Goal: Task Accomplishment & Management: Manage account settings

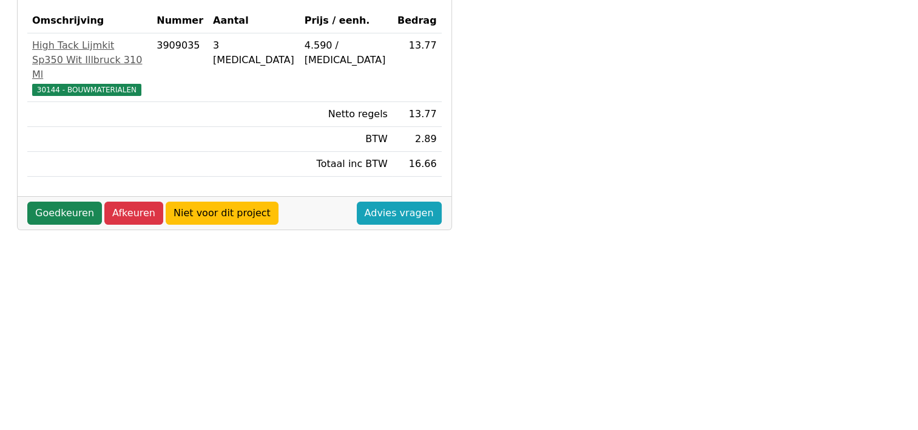
scroll to position [182, 0]
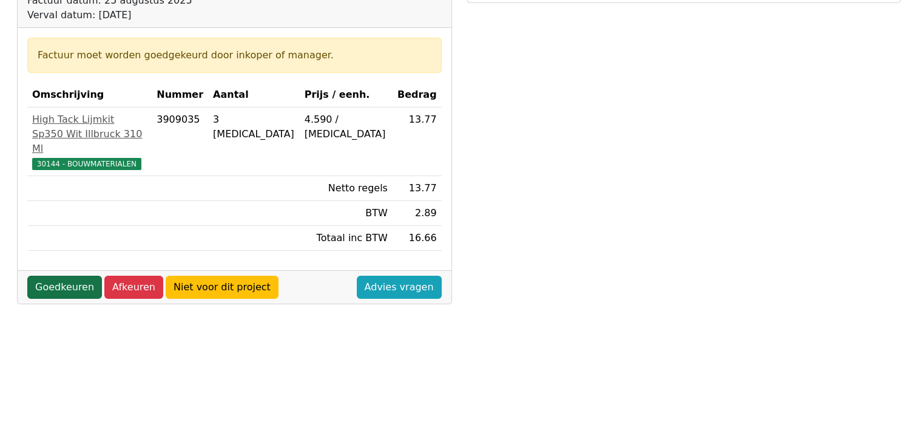
click at [75, 275] on link "Goedkeuren" at bounding box center [64, 286] width 75 height 23
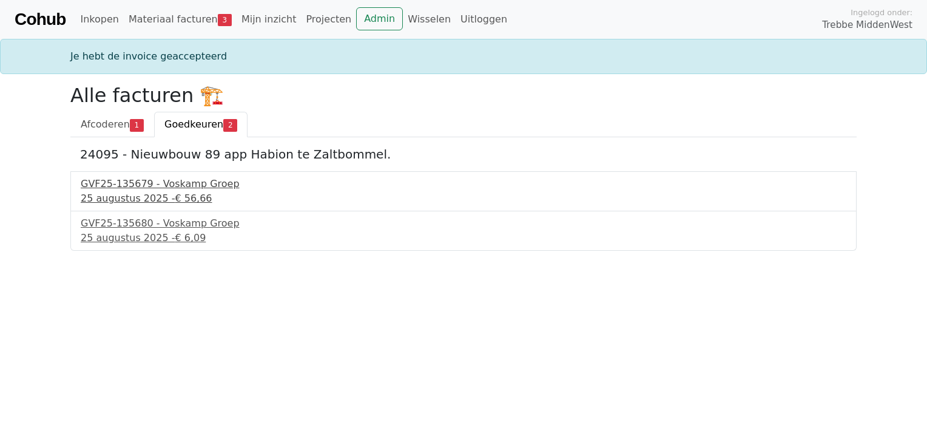
click at [157, 192] on div "[DATE] - € 56,66" at bounding box center [464, 198] width 766 height 15
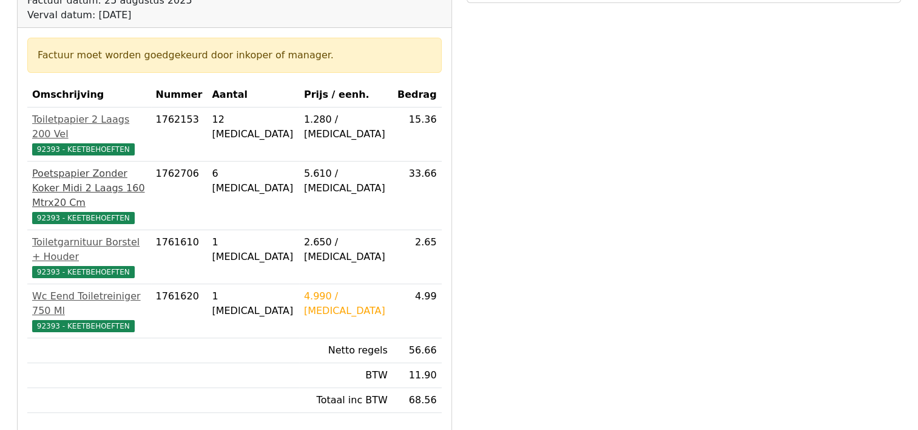
scroll to position [243, 0]
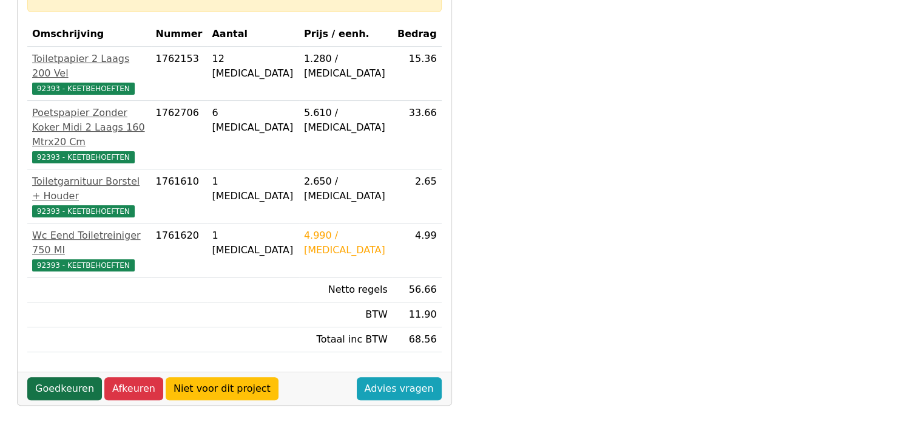
drag, startPoint x: 49, startPoint y: 348, endPoint x: 54, endPoint y: 345, distance: 6.2
click at [50, 377] on link "Goedkeuren" at bounding box center [64, 388] width 75 height 23
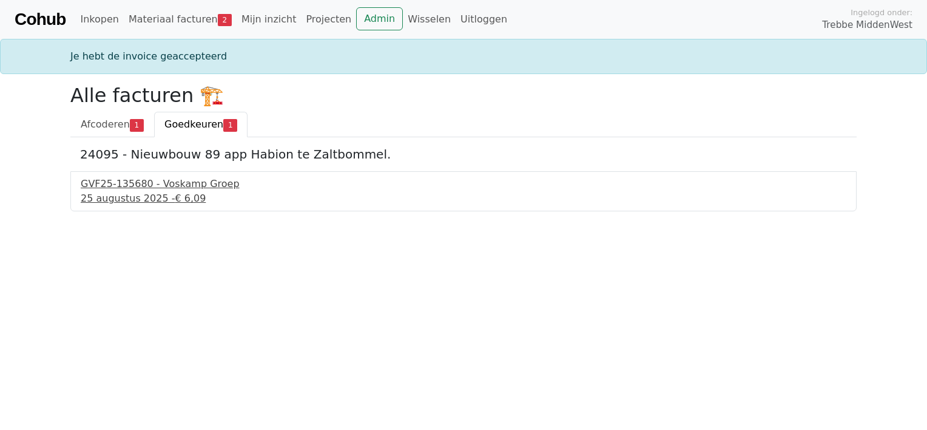
click at [135, 189] on div "GVF25-135680 - Voskamp Groep" at bounding box center [464, 184] width 766 height 15
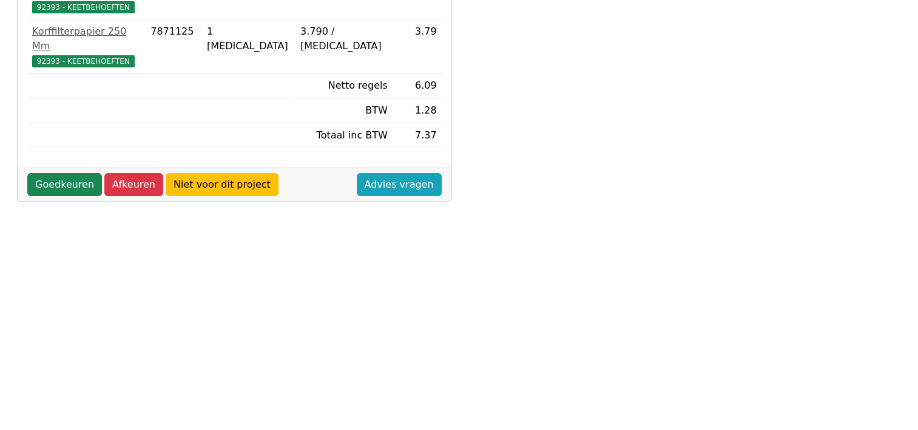
scroll to position [243, 0]
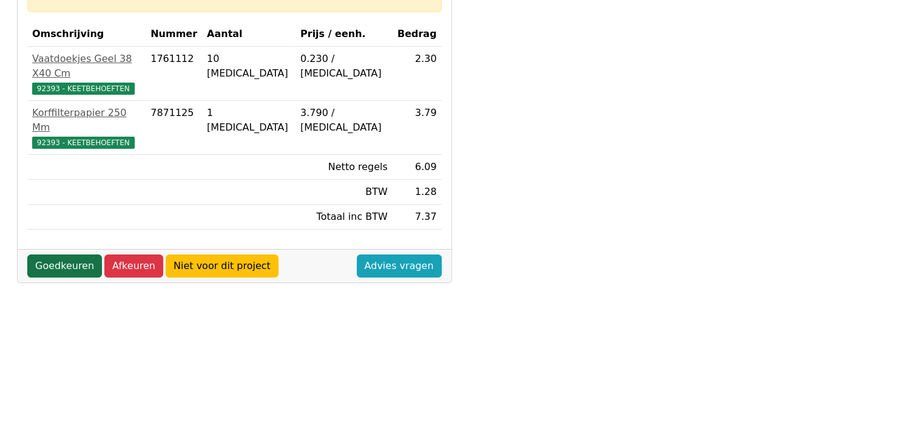
click at [41, 254] on link "Goedkeuren" at bounding box center [64, 265] width 75 height 23
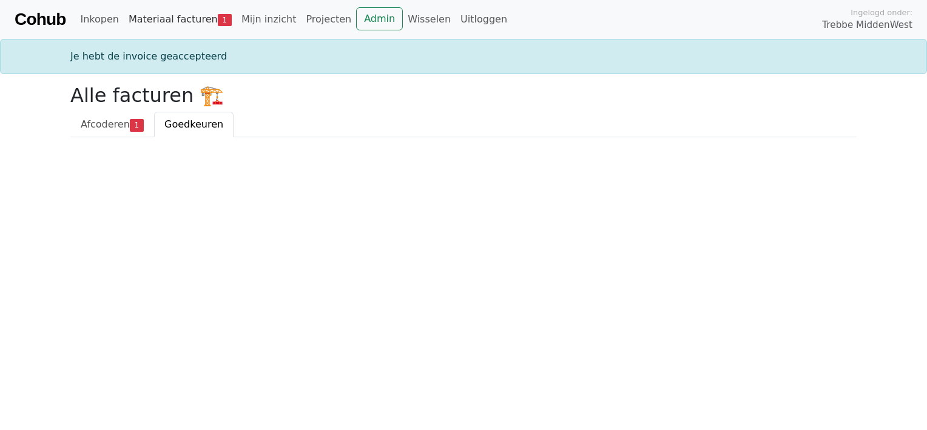
click at [184, 18] on link "Materiaal facturen 1" at bounding box center [180, 19] width 113 height 24
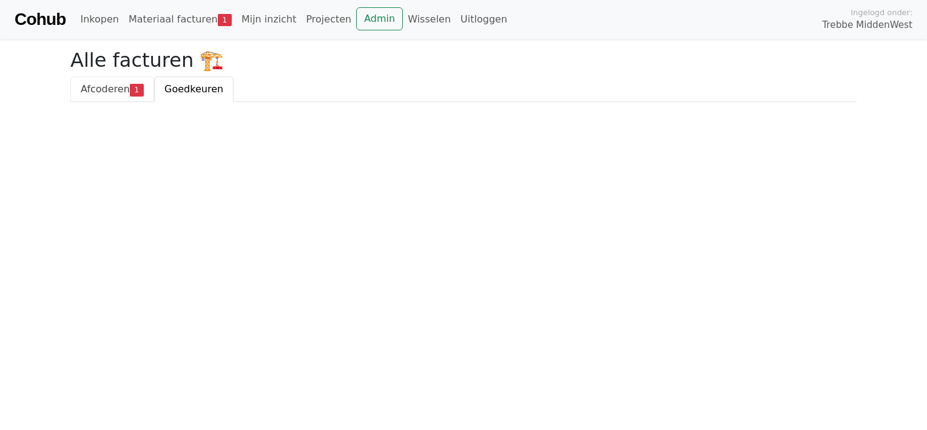
click at [100, 90] on span "Afcoderen" at bounding box center [105, 89] width 49 height 12
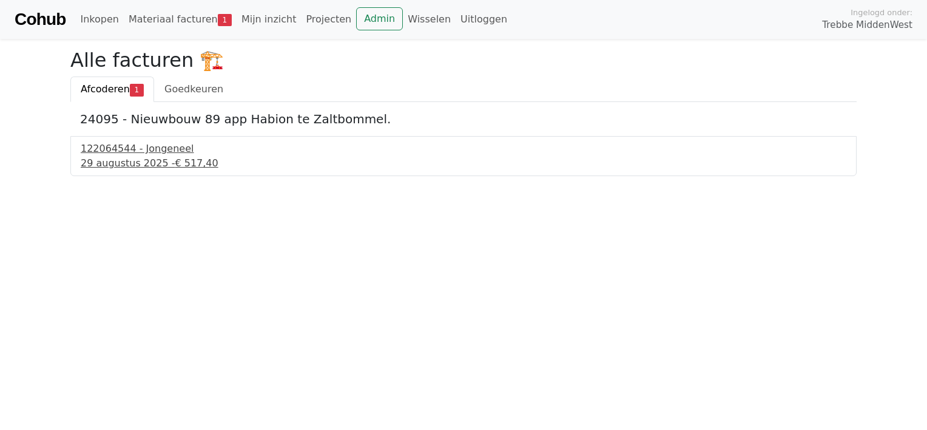
click at [115, 160] on div "[DATE] - € 517,40" at bounding box center [464, 163] width 766 height 15
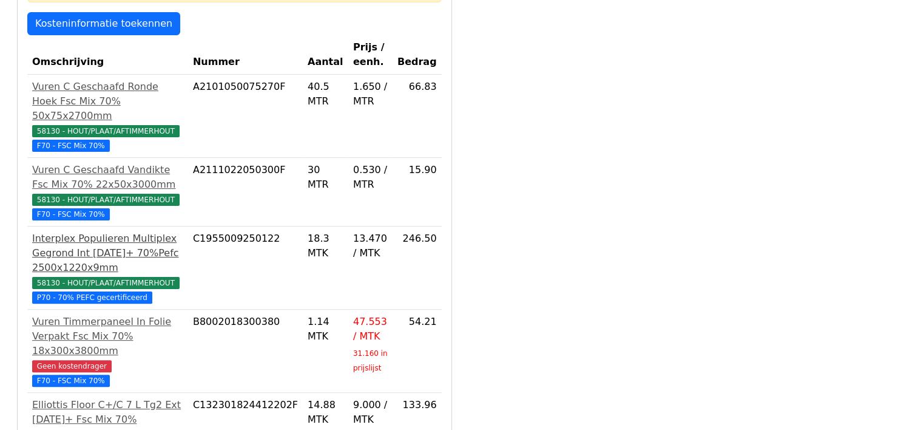
scroll to position [303, 0]
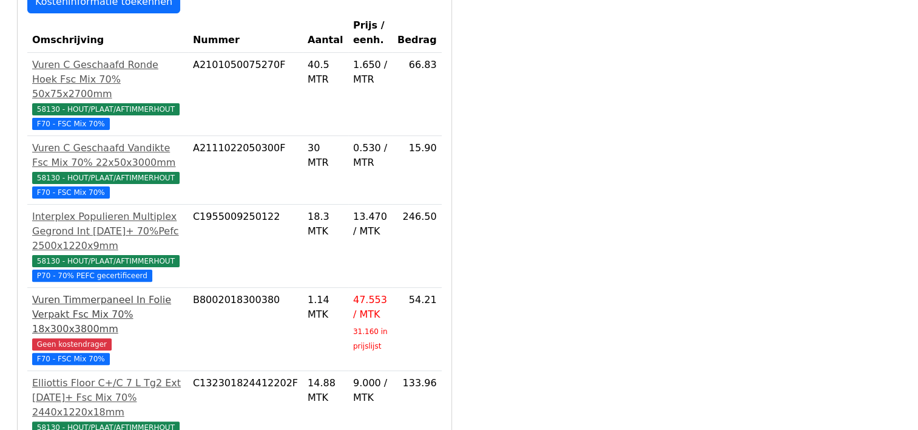
click at [78, 338] on span "Geen kostendrager" at bounding box center [71, 344] width 79 height 12
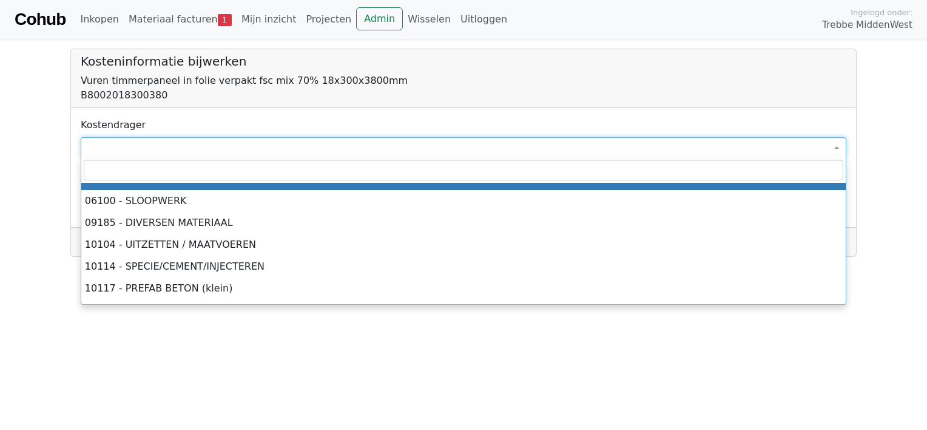
click at [106, 148] on span at bounding box center [464, 147] width 766 height 21
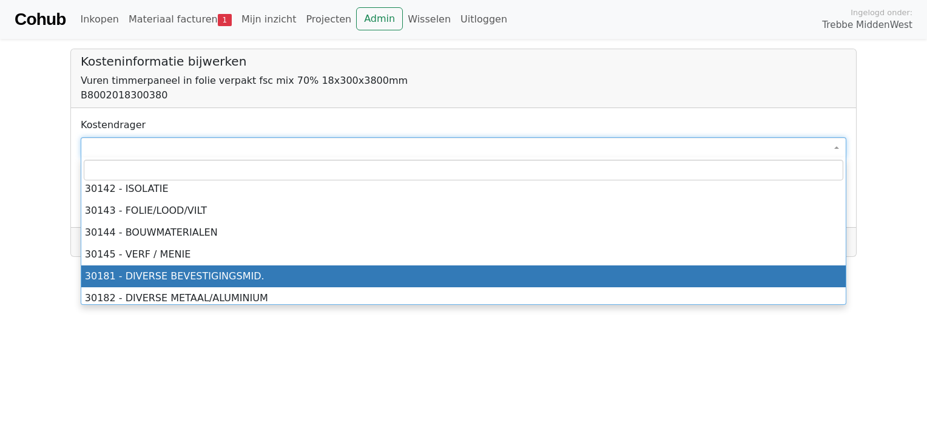
scroll to position [1820, 0]
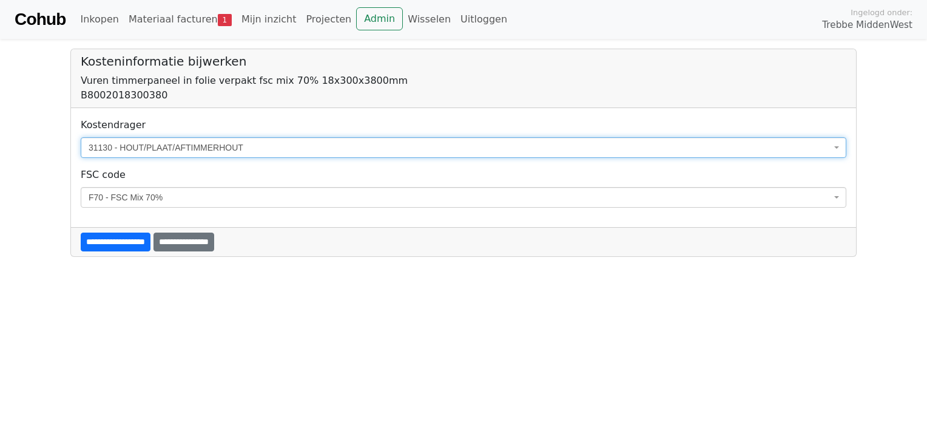
click at [174, 145] on span "31130 - HOUT/PLAAT/AFTIMMERHOUT" at bounding box center [460, 147] width 743 height 12
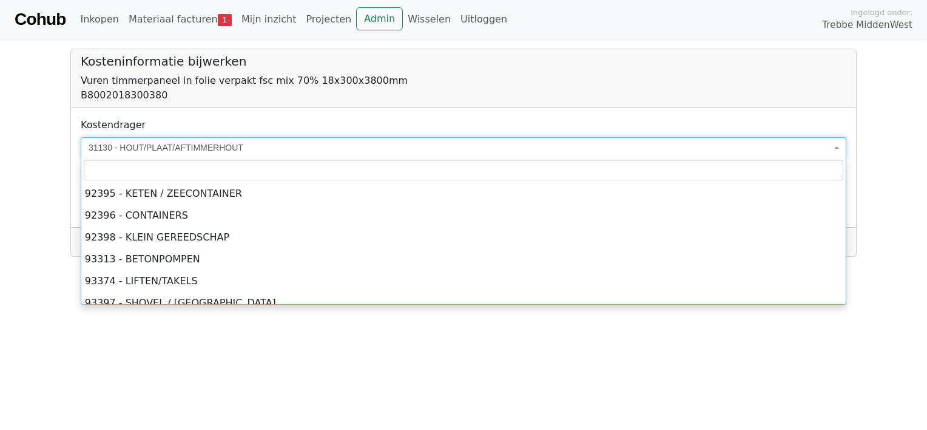
scroll to position [6053, 0]
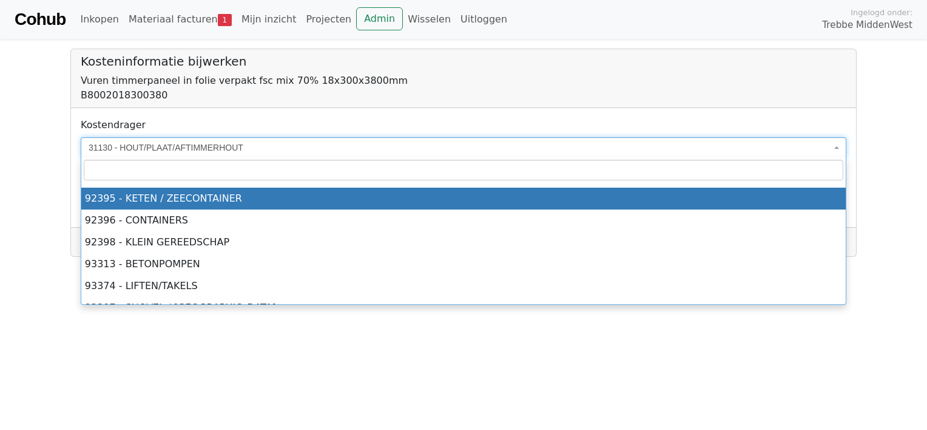
select select "****"
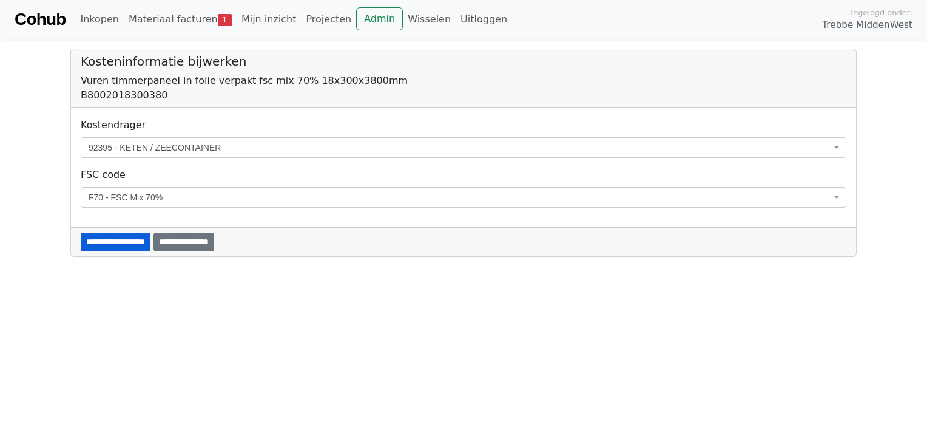
click at [141, 241] on input "**********" at bounding box center [116, 241] width 70 height 19
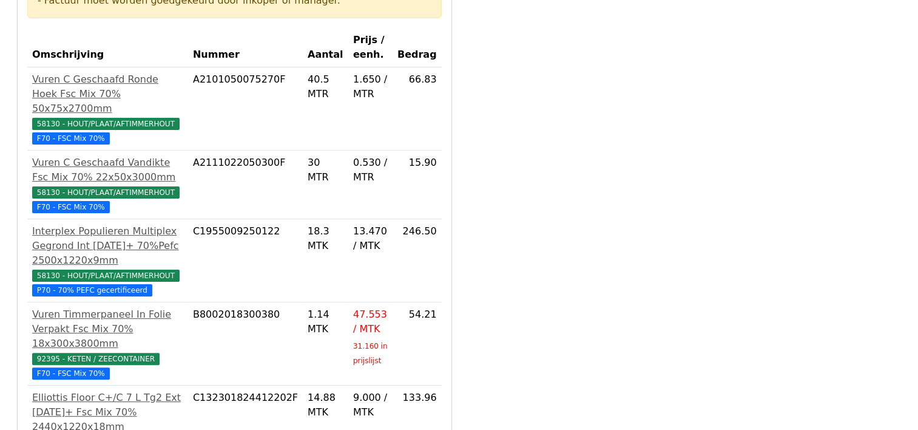
scroll to position [425, 0]
